Goal: Task Accomplishment & Management: Use online tool/utility

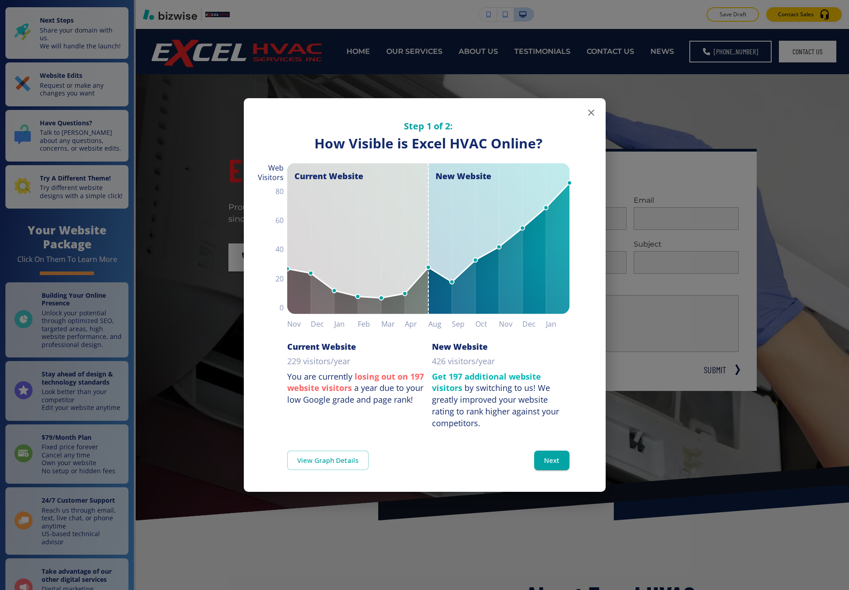
click at [217, 334] on div "Step 1 of 2: How Visible are You Online? How Visible is Excel HVAC Online? Curr…" at bounding box center [424, 295] width 849 height 590
